Goal: Information Seeking & Learning: Learn about a topic

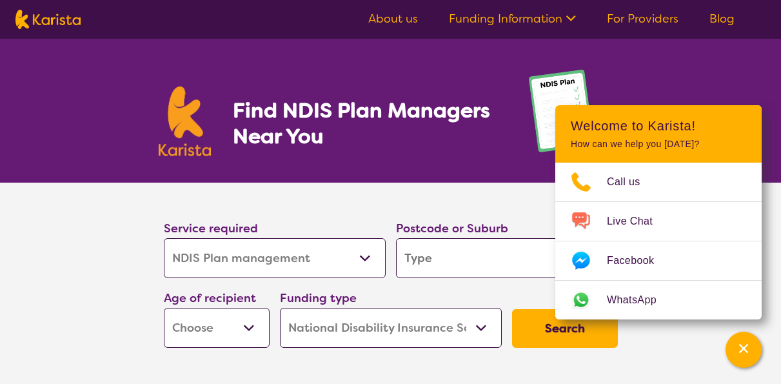
select select "NDIS Plan management"
select select "NDIS"
select select "NDIS Plan management"
select select "NDIS"
click at [164, 238] on select "Allied Health Assistant Assessment ([MEDICAL_DATA] or [MEDICAL_DATA]) Behaviour…" at bounding box center [275, 258] width 222 height 40
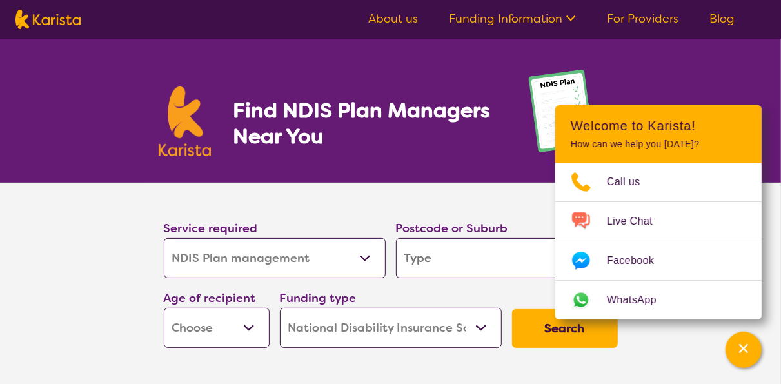
click option "NDIS Plan management" at bounding box center [0, 0] width 0 height 0
click at [483, 256] on input "search" at bounding box center [507, 258] width 222 height 40
type input "T"
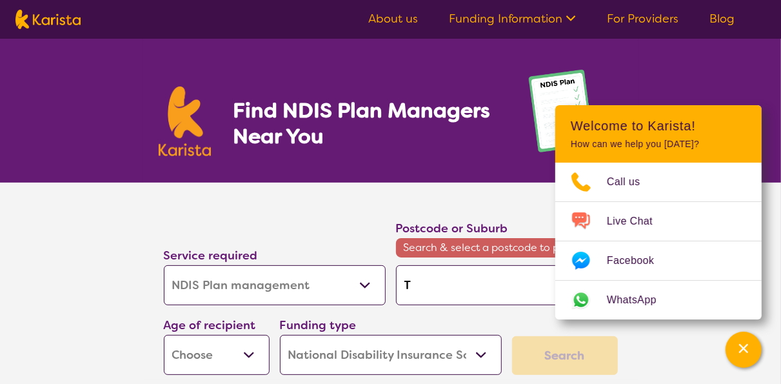
type input "TU"
type input "TUM"
type input "TUMU"
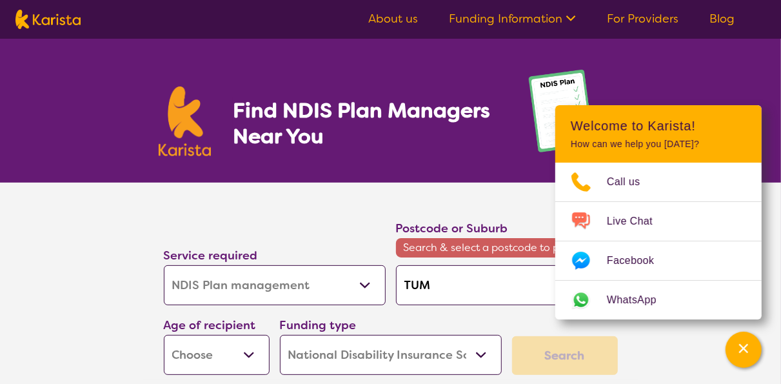
type input "TUMU"
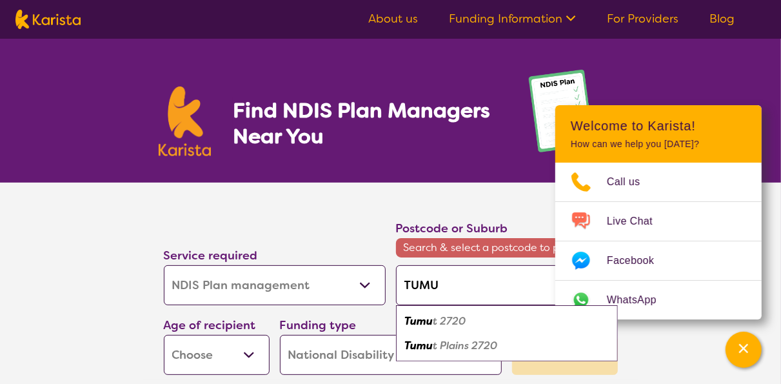
click at [463, 327] on em "t 2720" at bounding box center [450, 321] width 33 height 14
type input "2720"
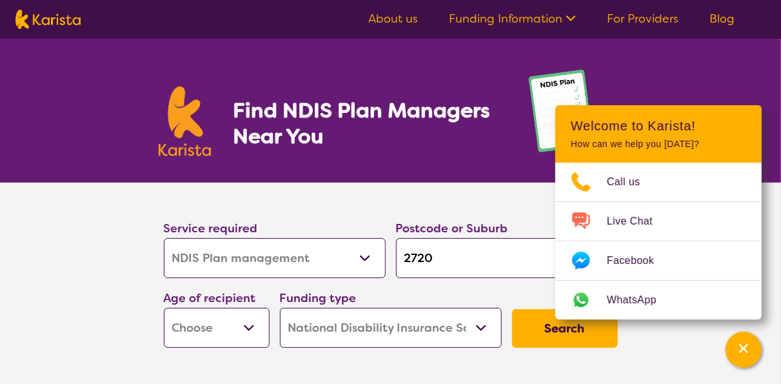
click at [164, 308] on select "Early Childhood - 0 to 9 Child - 10 to 11 Adolescent - 12 to 17 Adult - 18 to 6…" at bounding box center [217, 328] width 106 height 40
select select "CH"
click option "Child - 10 to 11" at bounding box center [0, 0] width 0 height 0
select select "CH"
click at [548, 337] on button "Search" at bounding box center [565, 328] width 106 height 39
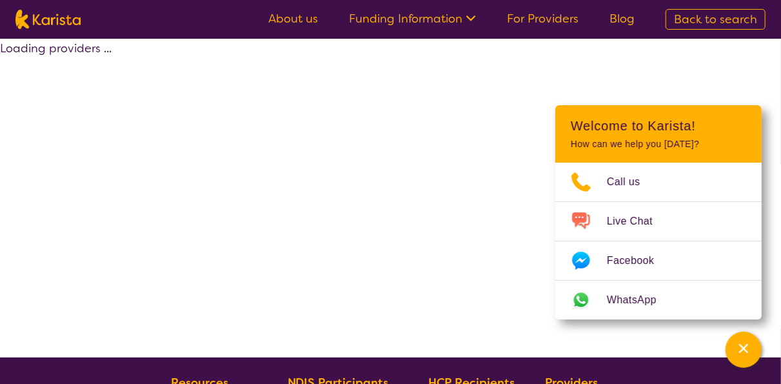
select select "by_score"
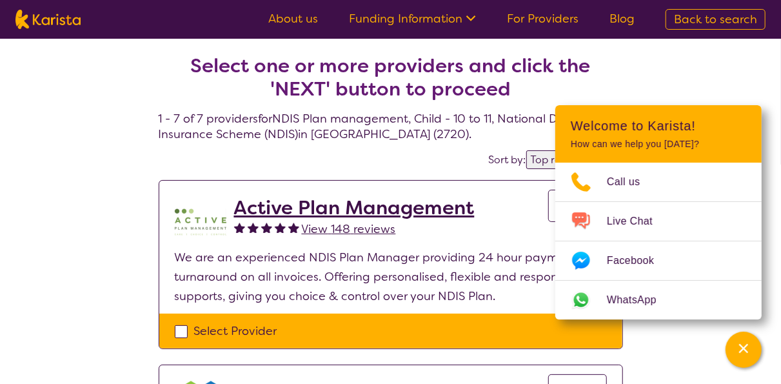
select select "NDIS Plan management"
select select "CH"
select select "NDIS"
select select "NDIS Plan management"
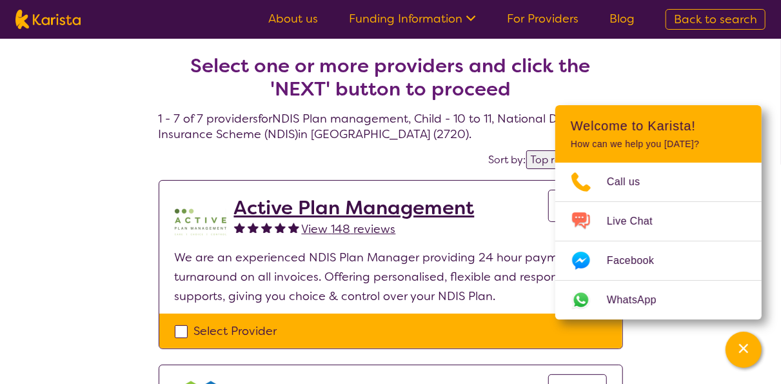
select select "CH"
select select "NDIS"
